Goal: Task Accomplishment & Management: Manage account settings

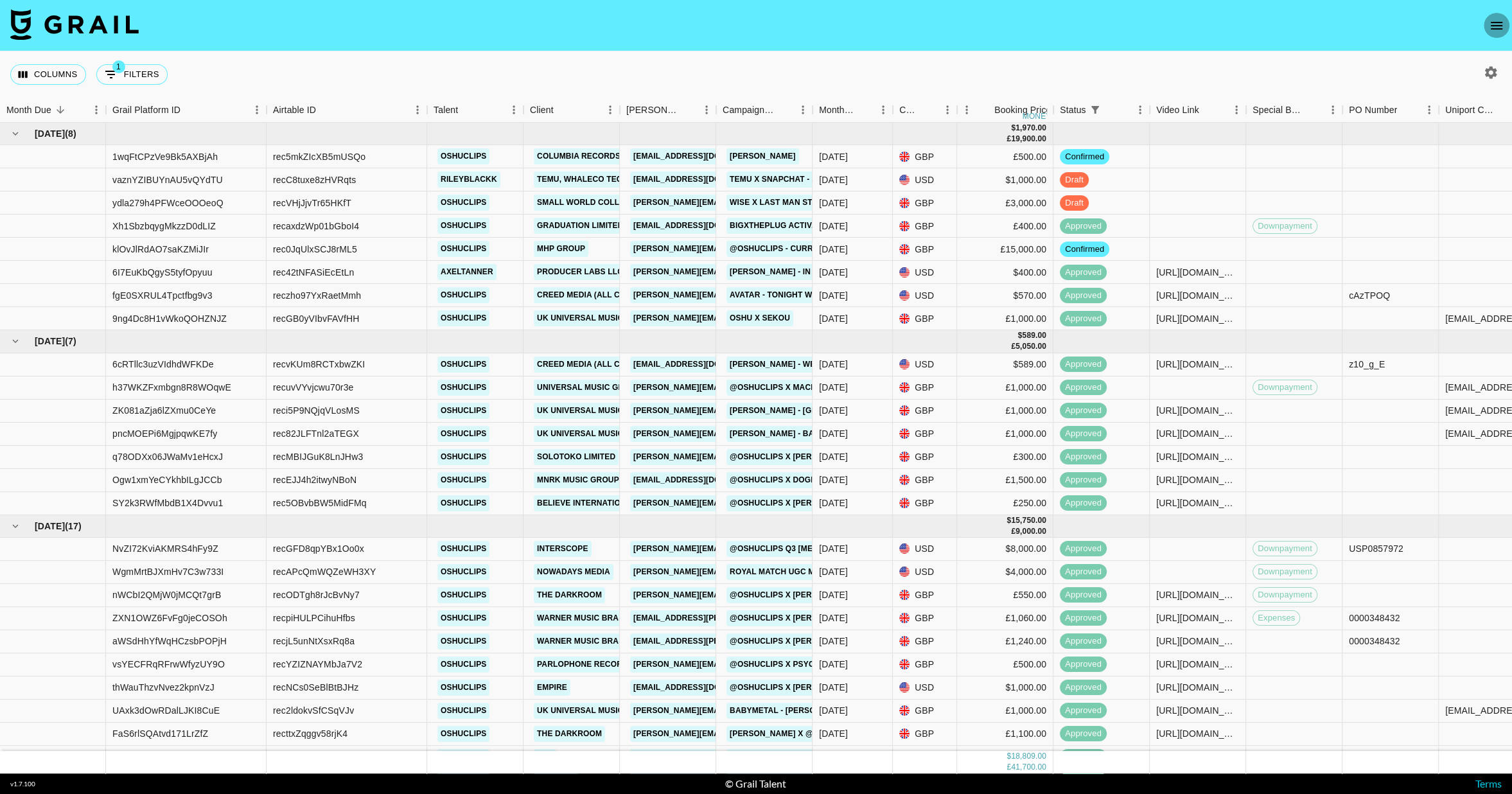
click at [1502, 25] on icon "open drawer" at bounding box center [1497, 26] width 12 height 8
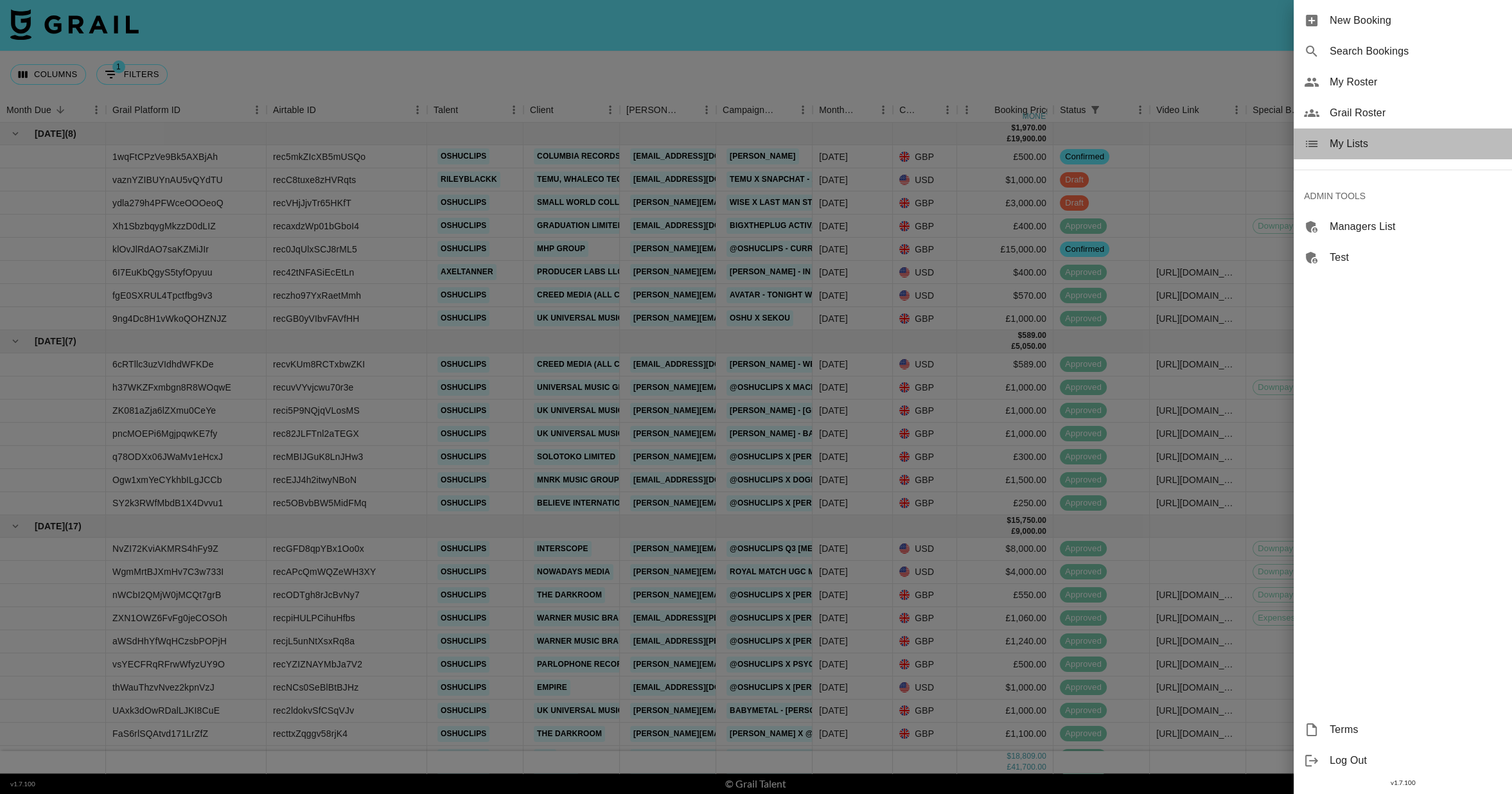
click at [1357, 144] on span "My Lists" at bounding box center [1416, 144] width 172 height 16
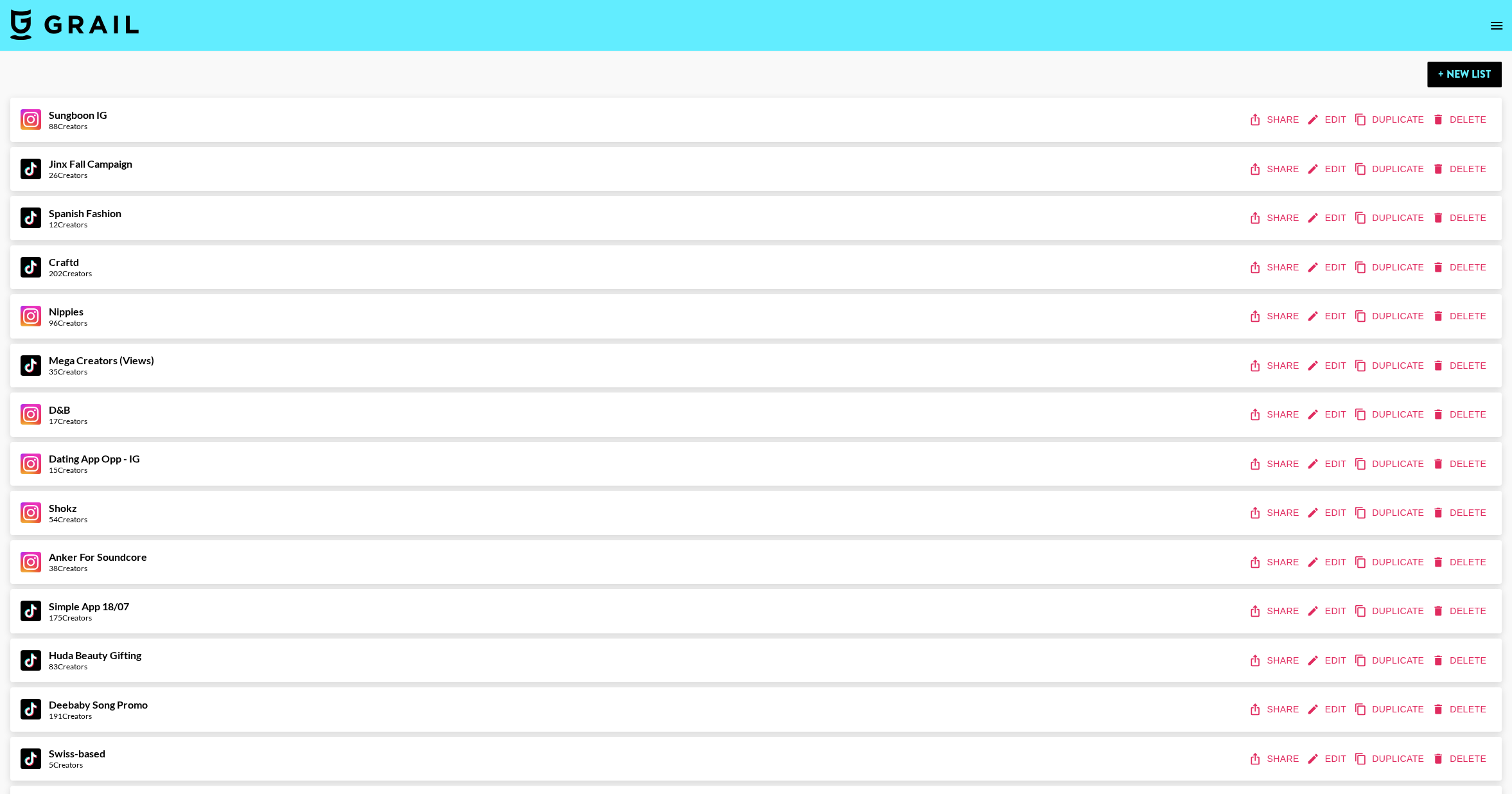
scroll to position [846, 0]
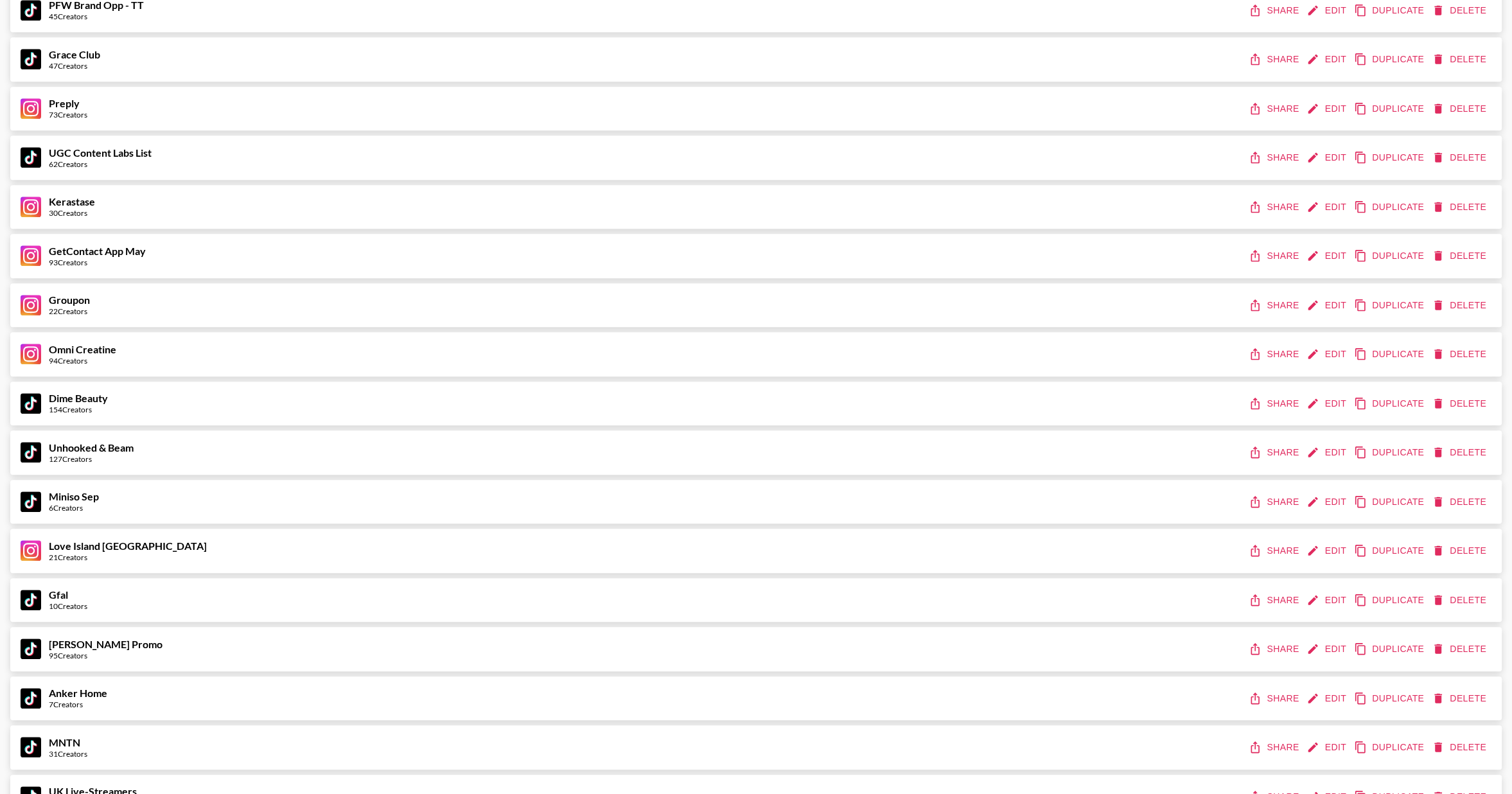
click at [1326, 404] on button "Edit" at bounding box center [1327, 404] width 48 height 24
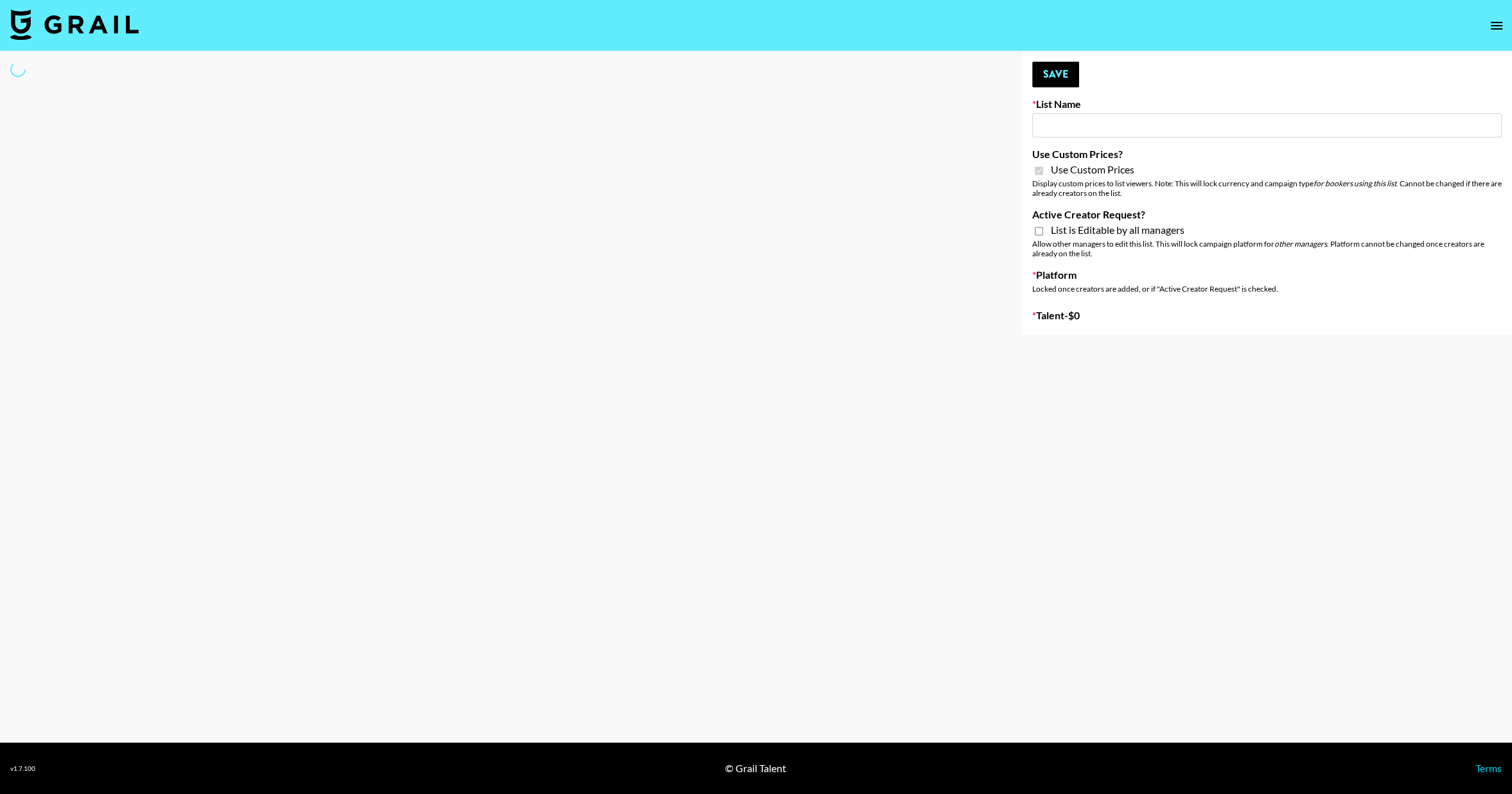
type input "Dime Beauty"
checkbox input "true"
select select "Brand"
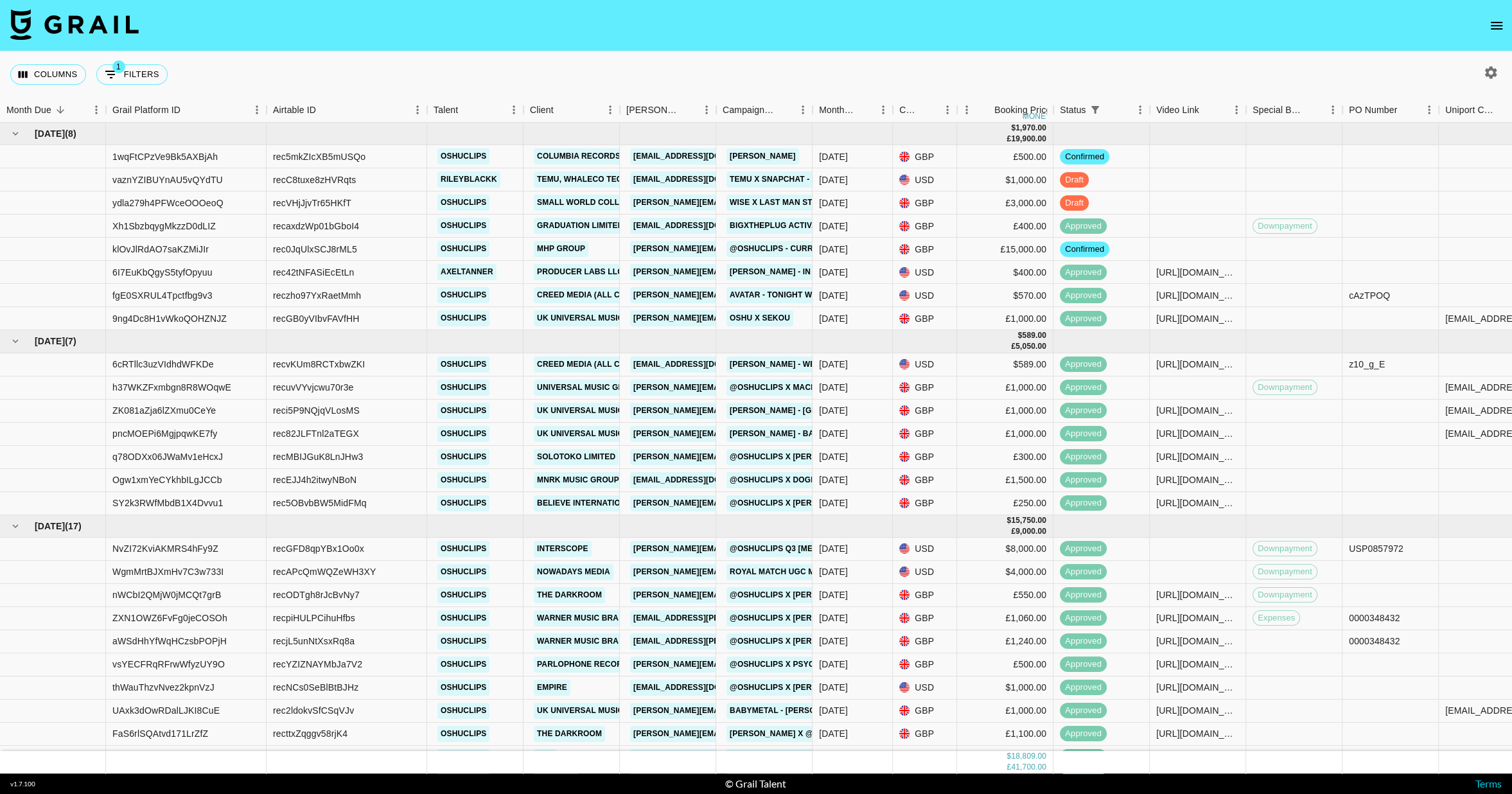
click at [1491, 29] on icon "open drawer" at bounding box center [1497, 26] width 16 height 16
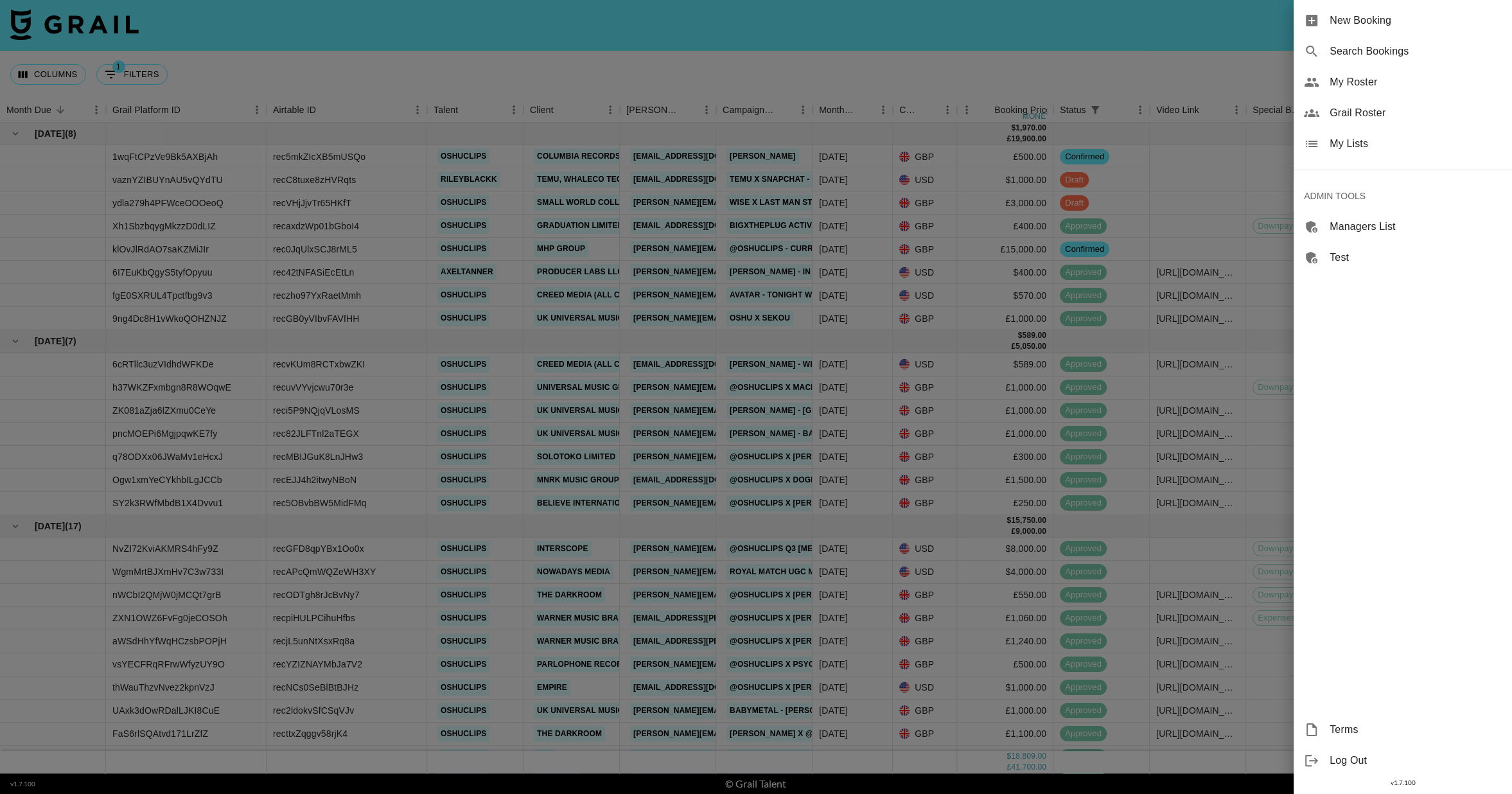
click at [1366, 141] on span "My Lists" at bounding box center [1416, 144] width 172 height 16
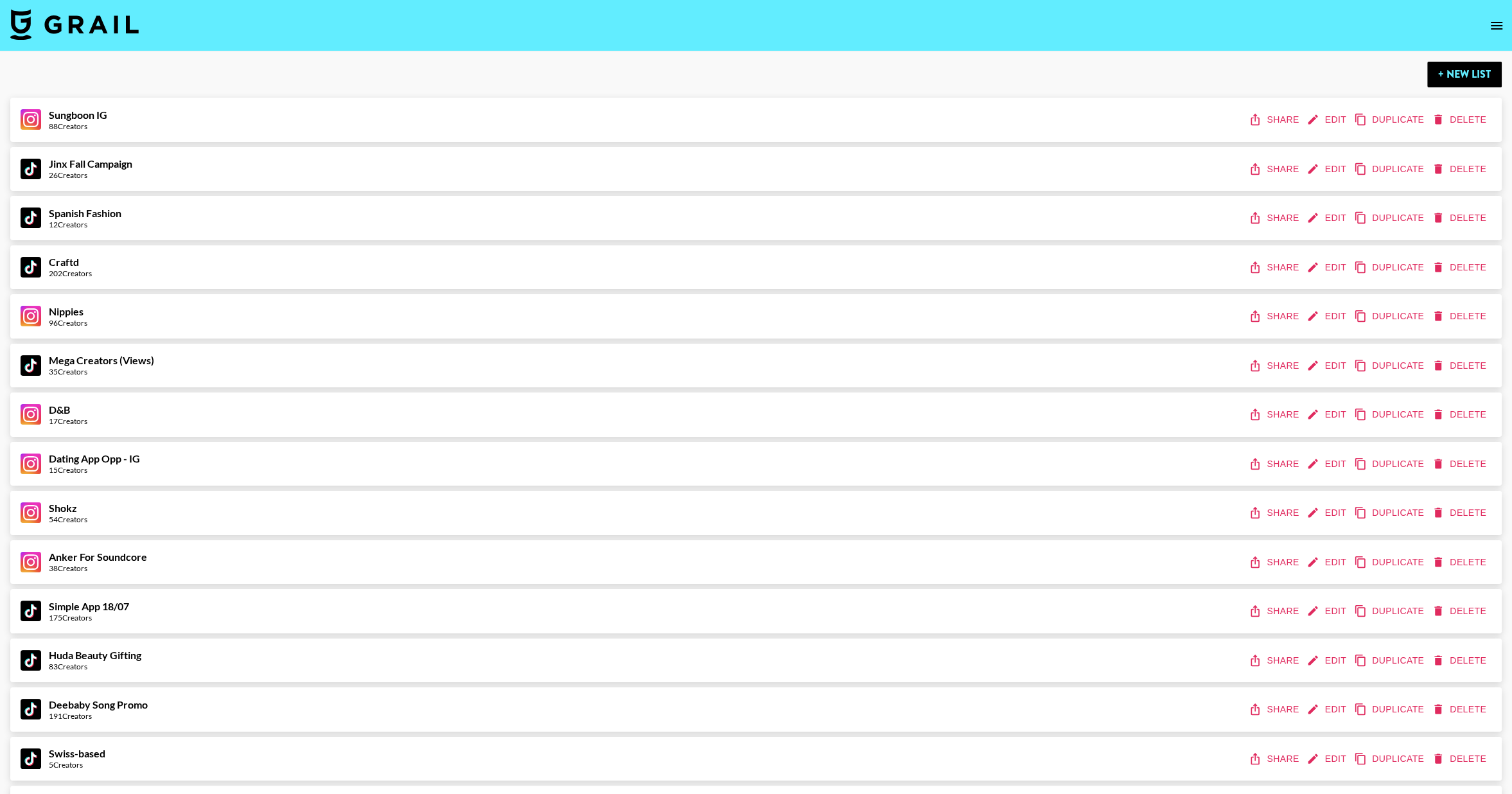
click at [1490, 26] on icon "open drawer" at bounding box center [1497, 26] width 16 height 16
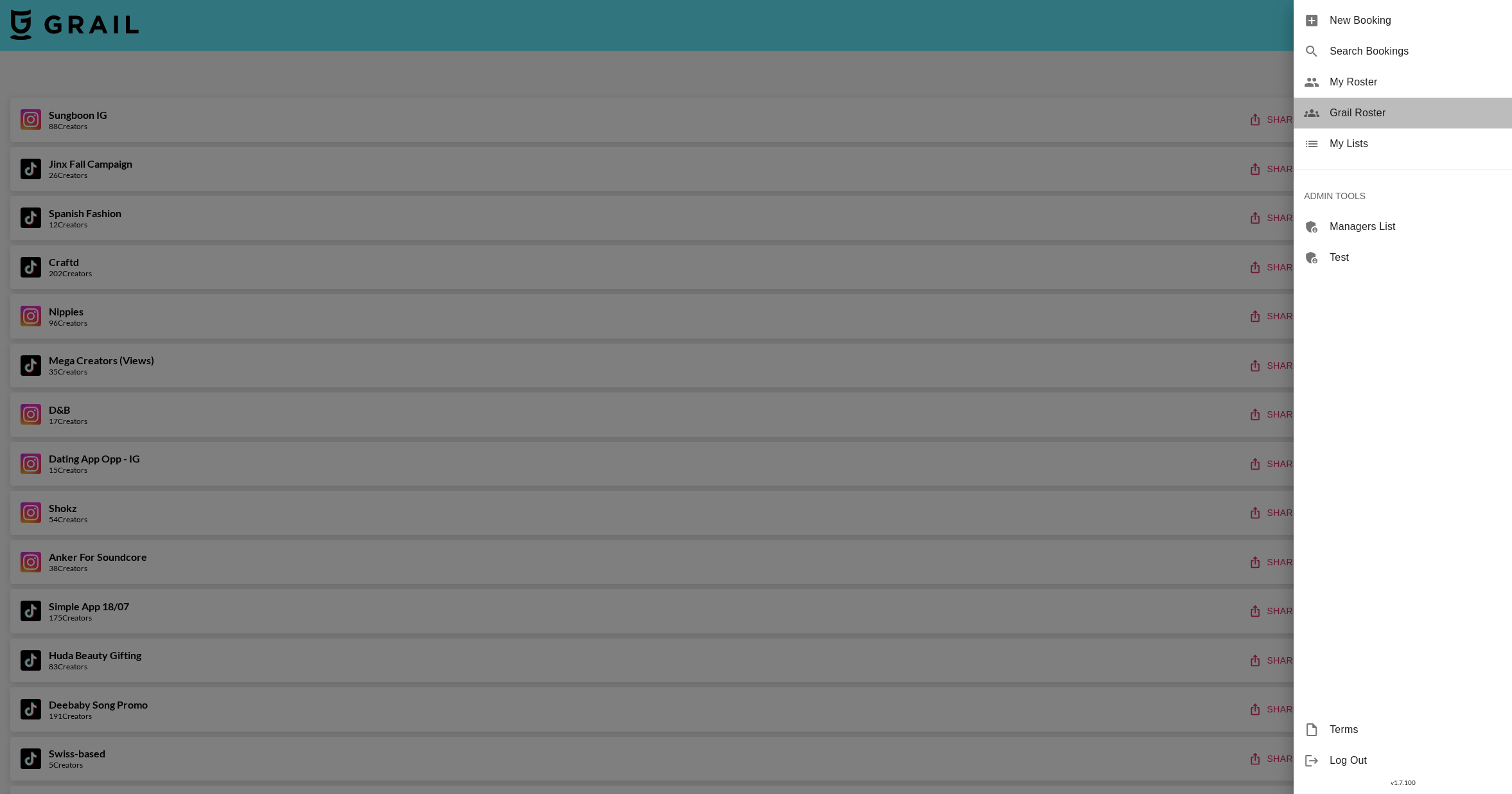
click at [1368, 117] on span "Grail Roster" at bounding box center [1416, 113] width 172 height 16
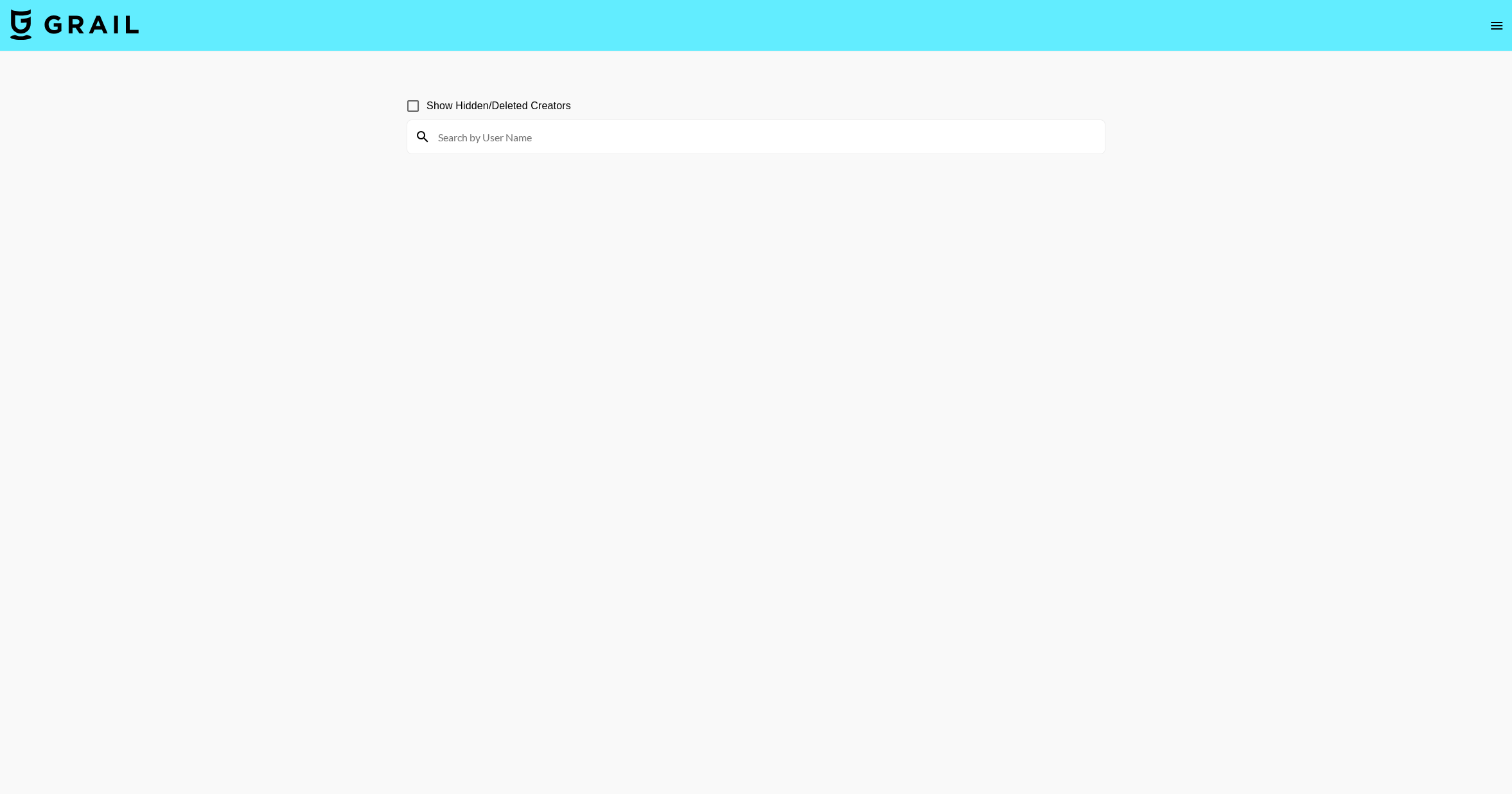
click at [470, 142] on input at bounding box center [764, 136] width 667 height 20
type input "[PERSON_NAME]"
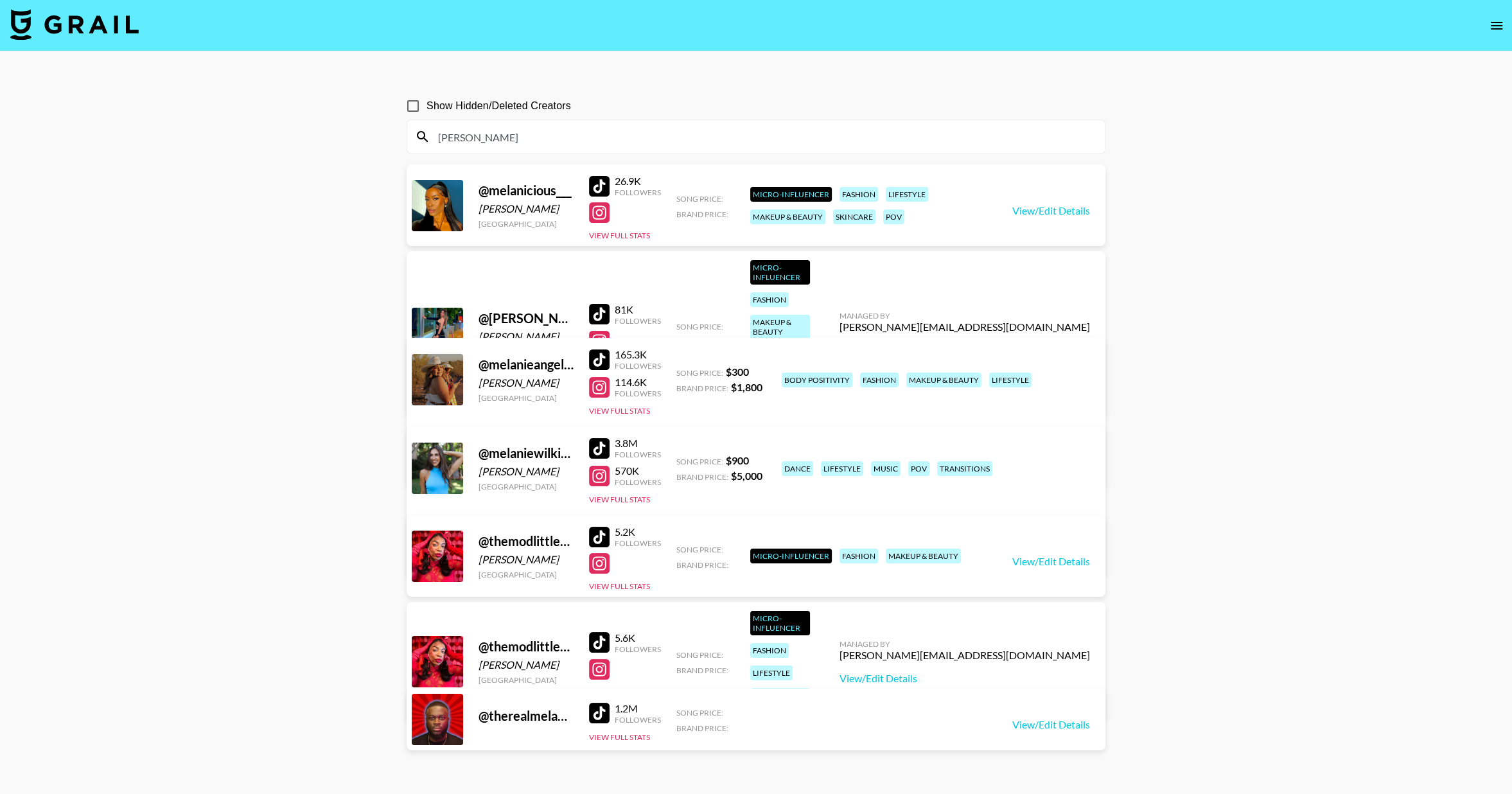
scroll to position [62, 0]
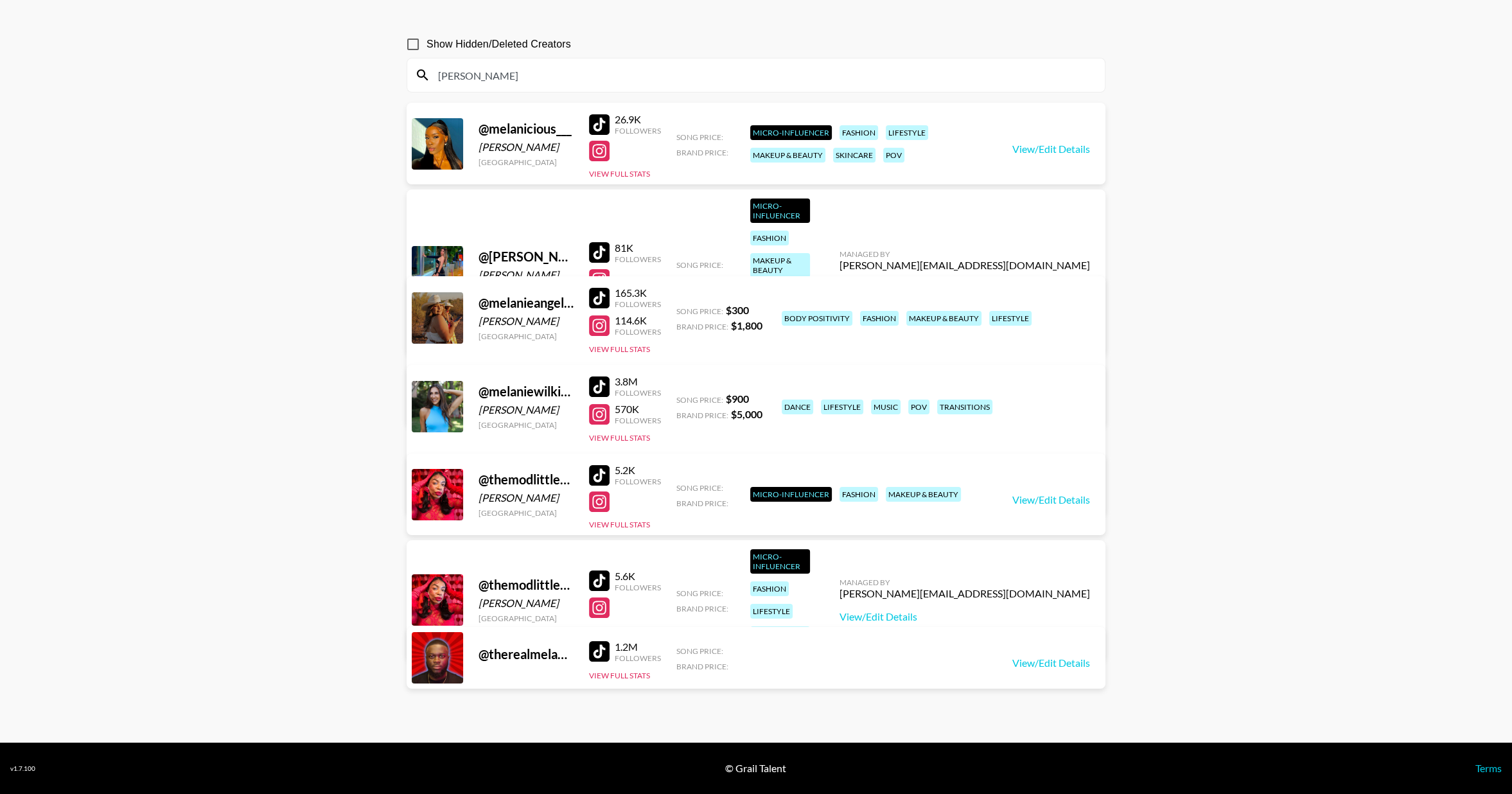
click at [589, 149] on div at bounding box center [599, 151] width 20 height 20
click at [414, 39] on input "Show Hidden/Deleted Creators" at bounding box center [413, 44] width 27 height 27
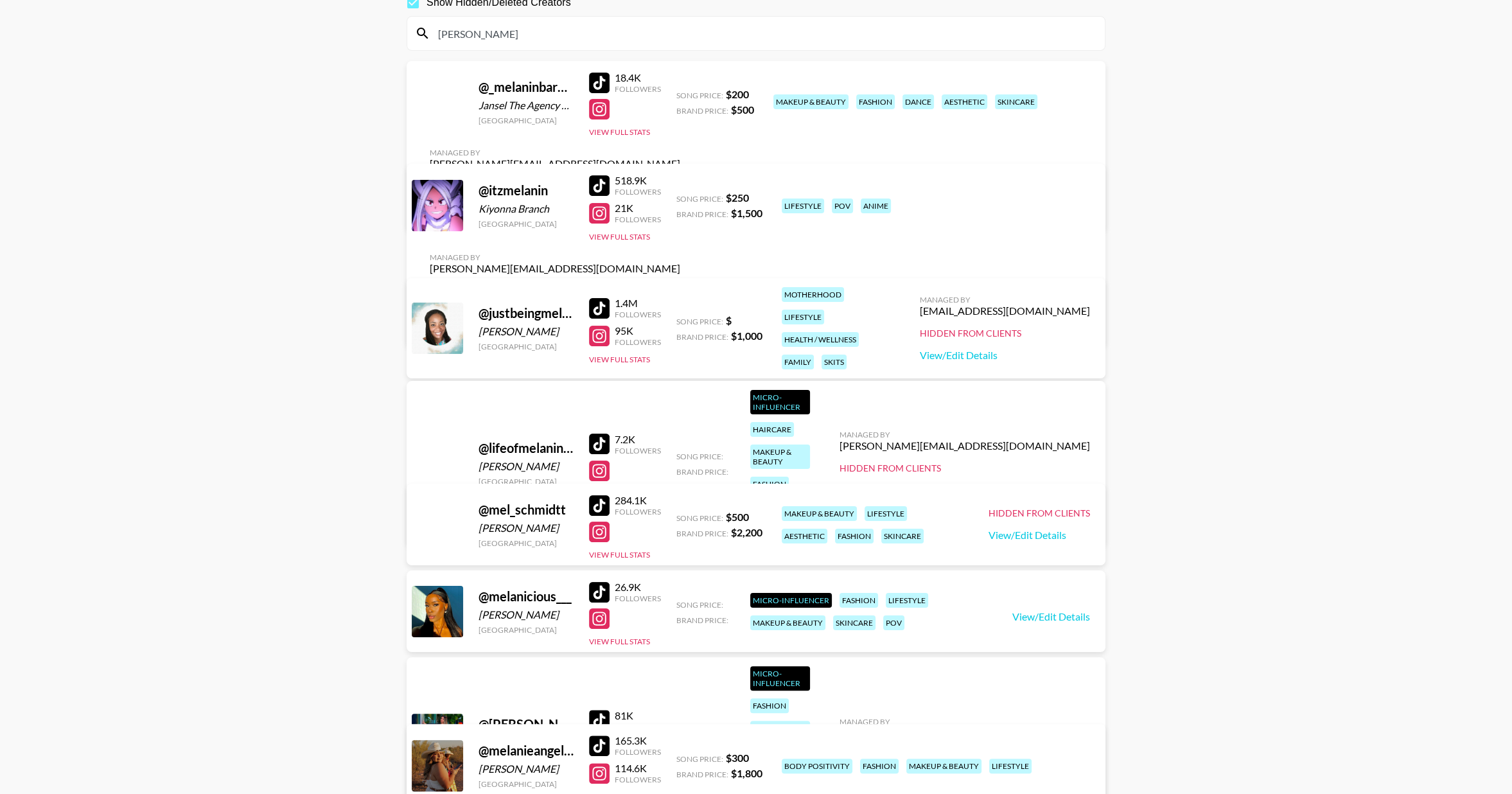
scroll to position [0, 0]
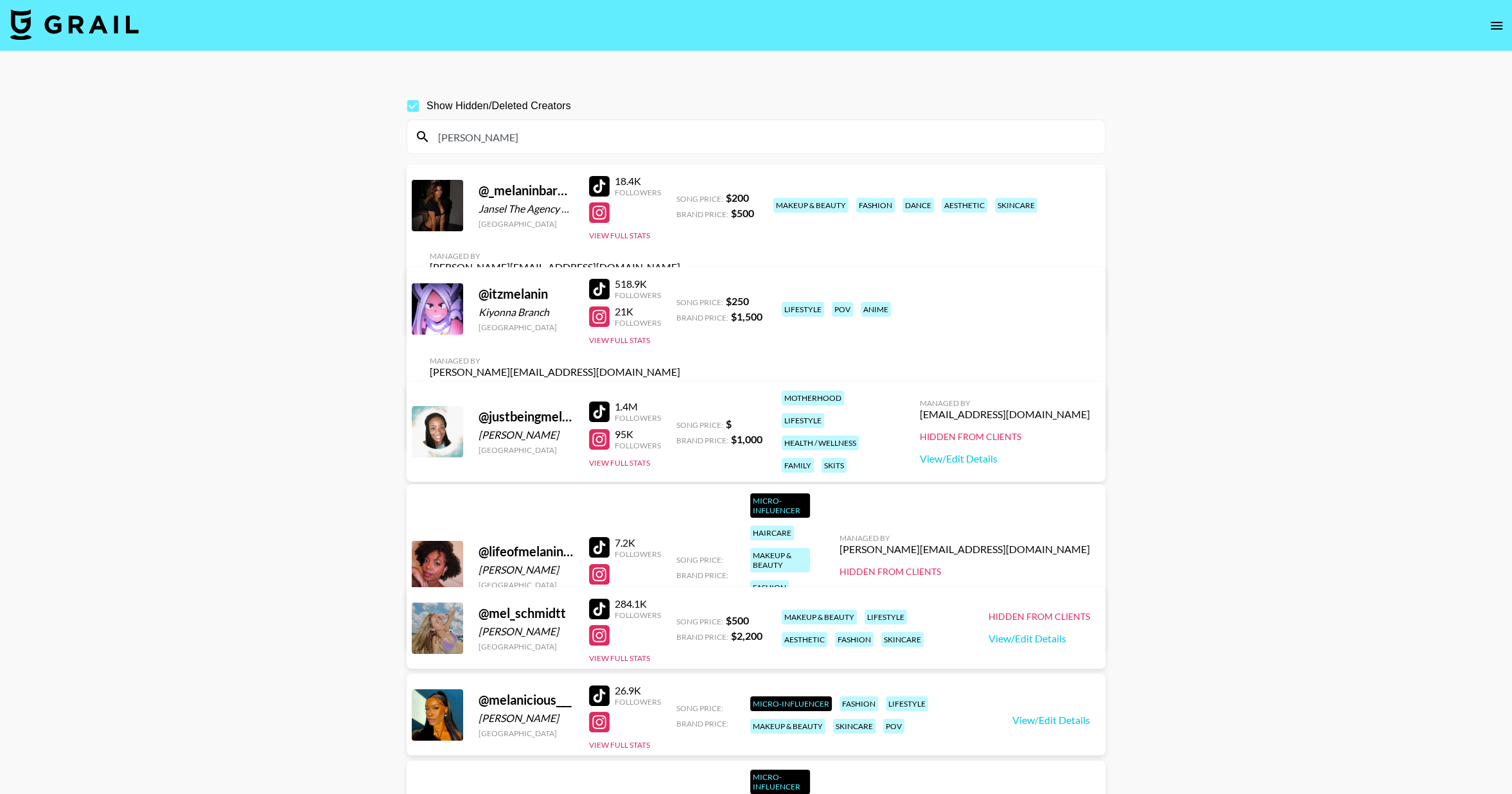
click at [489, 131] on input "[PERSON_NAME]" at bounding box center [764, 136] width 667 height 20
click at [414, 105] on input "Show Hidden/Deleted Creators" at bounding box center [413, 105] width 27 height 27
checkbox input "false"
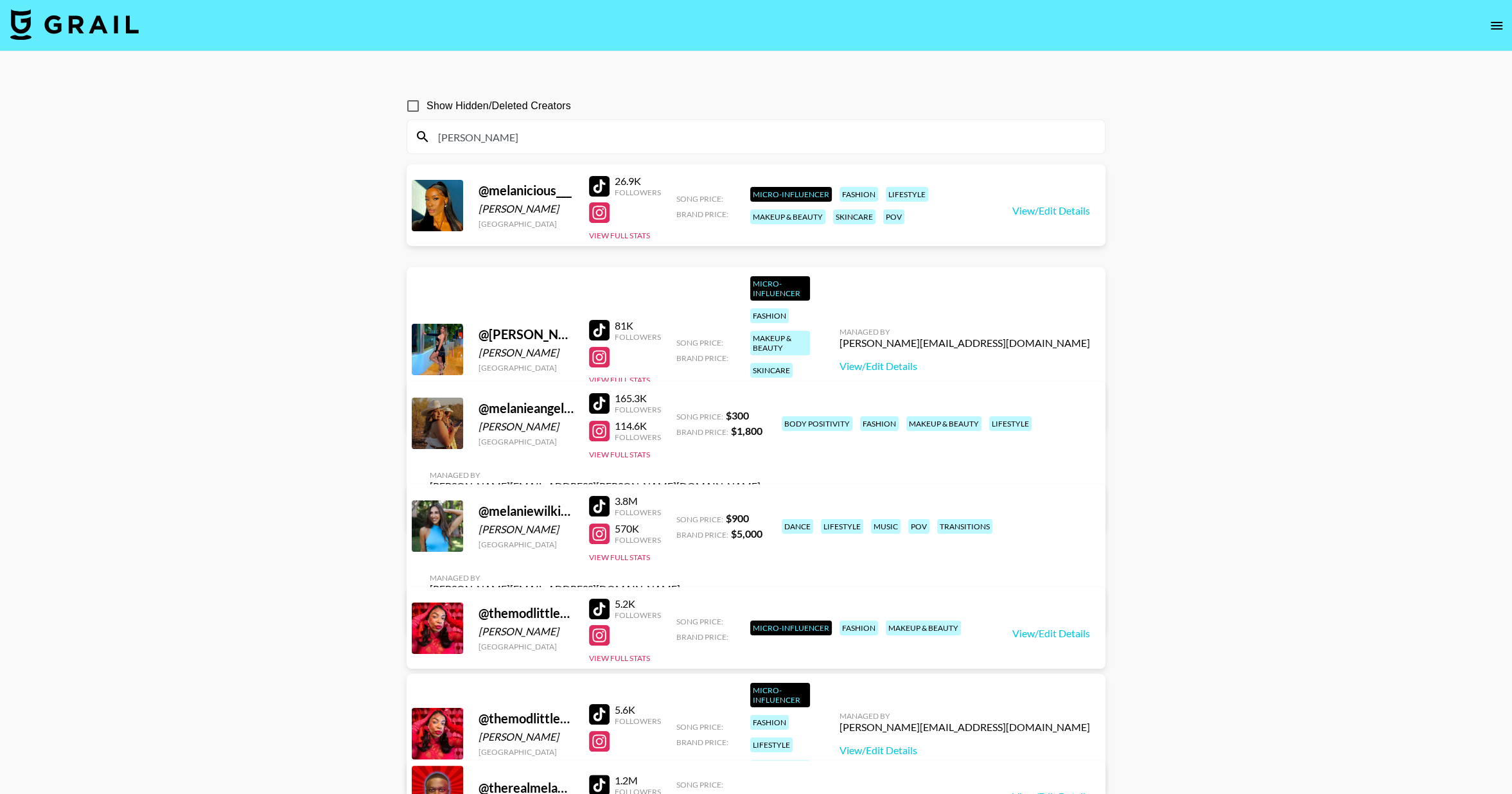
click at [1492, 24] on icon "open drawer" at bounding box center [1497, 26] width 16 height 16
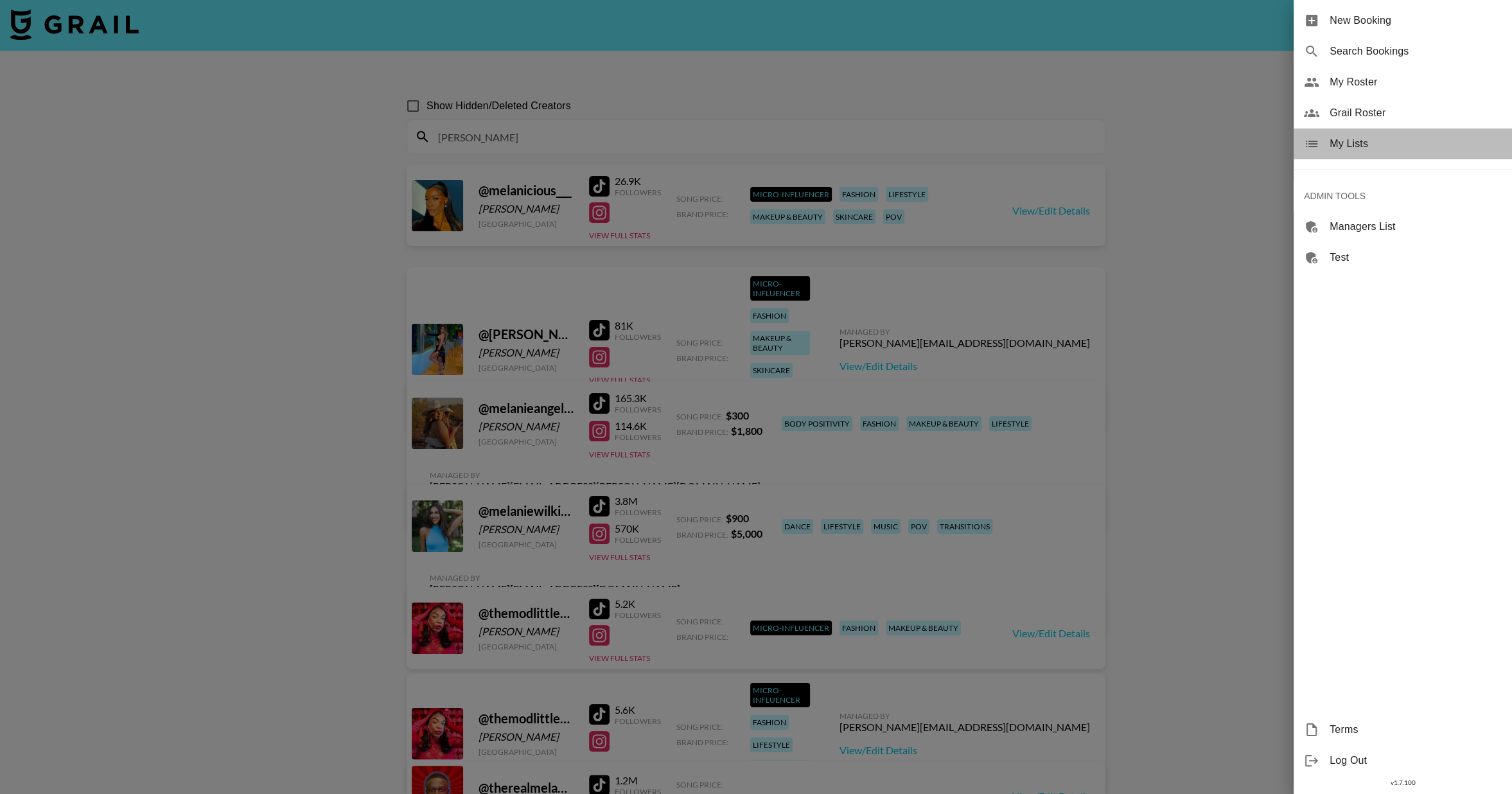
click at [1378, 149] on span "My Lists" at bounding box center [1416, 144] width 172 height 16
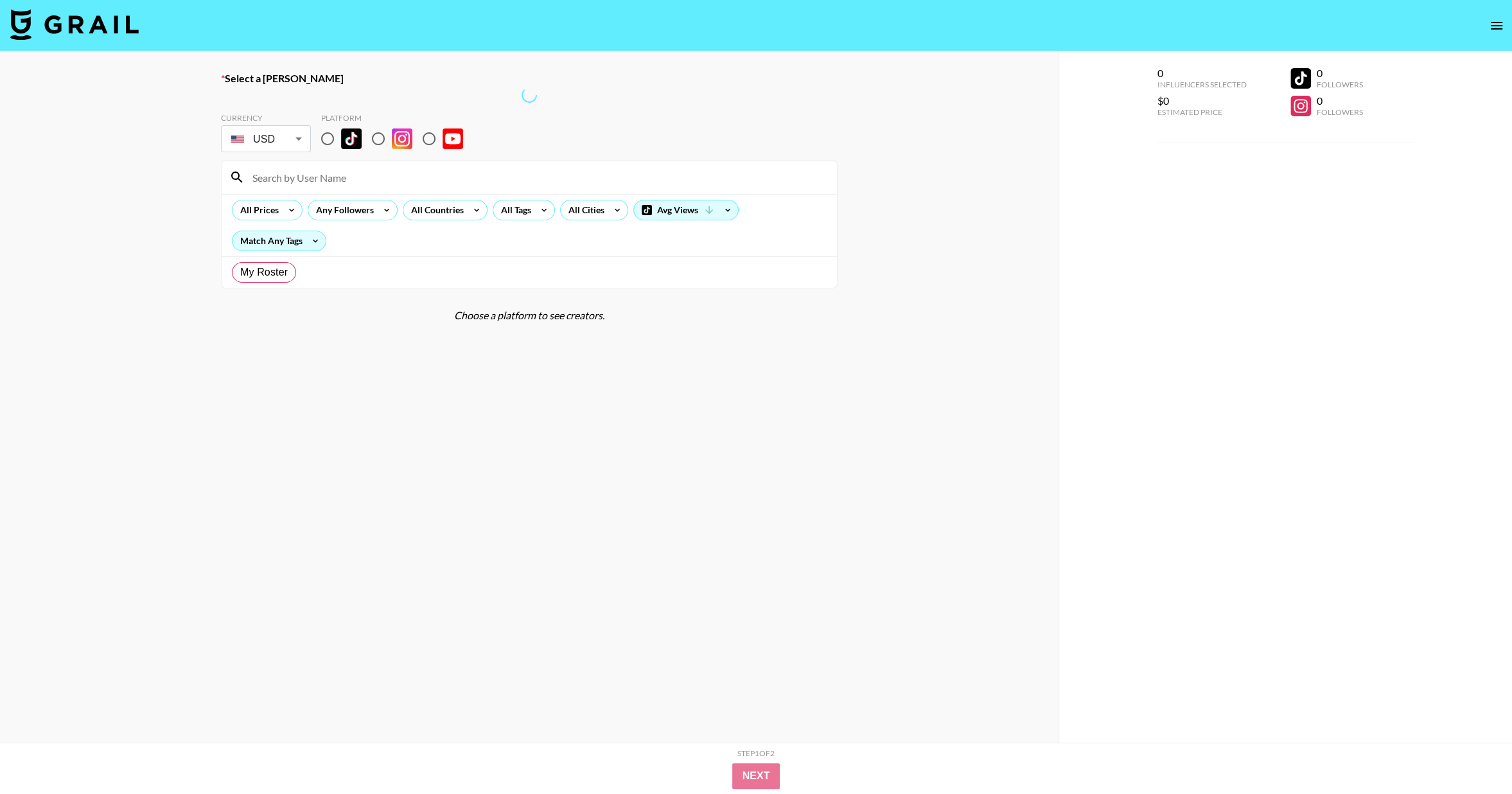
radio input "true"
